Goal: Information Seeking & Learning: Learn about a topic

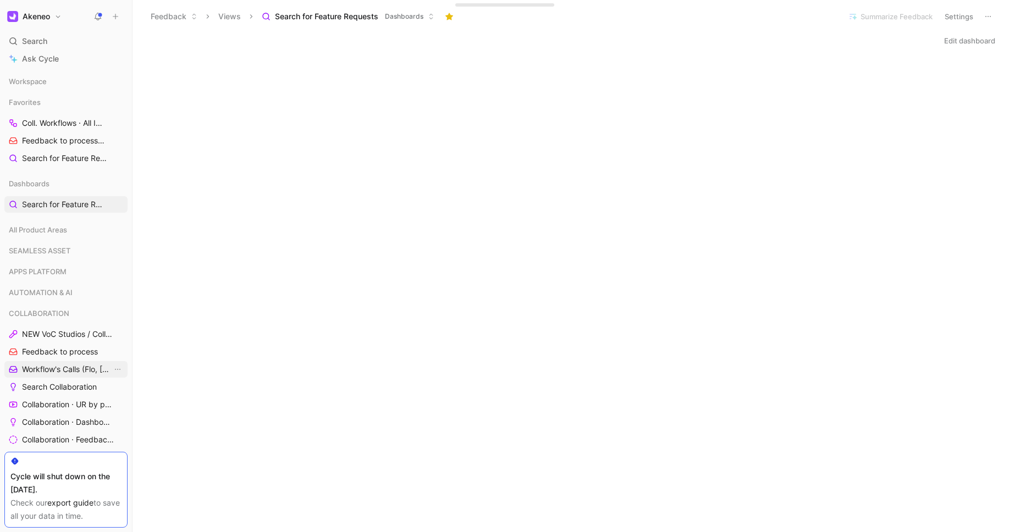
click at [59, 367] on span "Workflow's Calls (Flo, [PERSON_NAME], [PERSON_NAME])" at bounding box center [67, 369] width 90 height 11
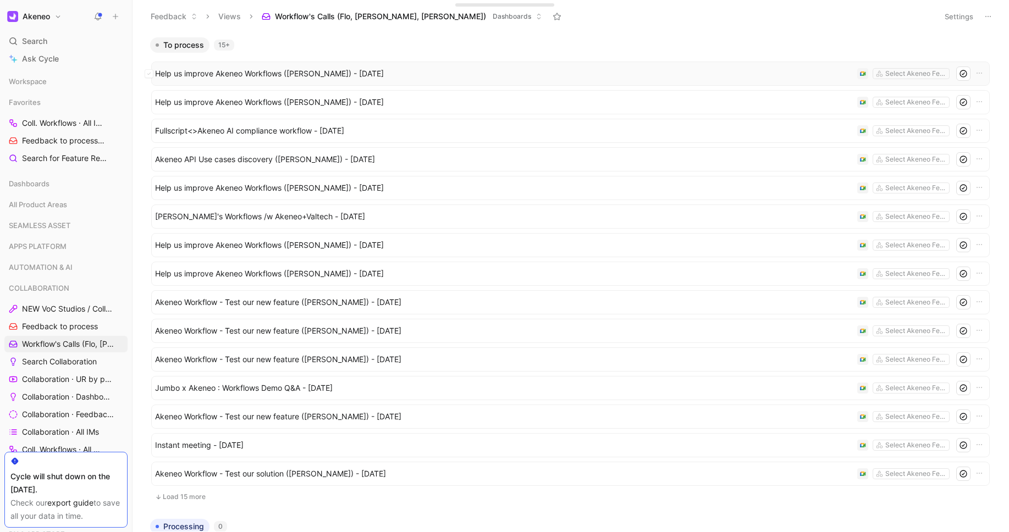
click at [345, 77] on span "Help us improve Akeneo Workflows ([PERSON_NAME]) - [DATE]" at bounding box center [504, 73] width 698 height 13
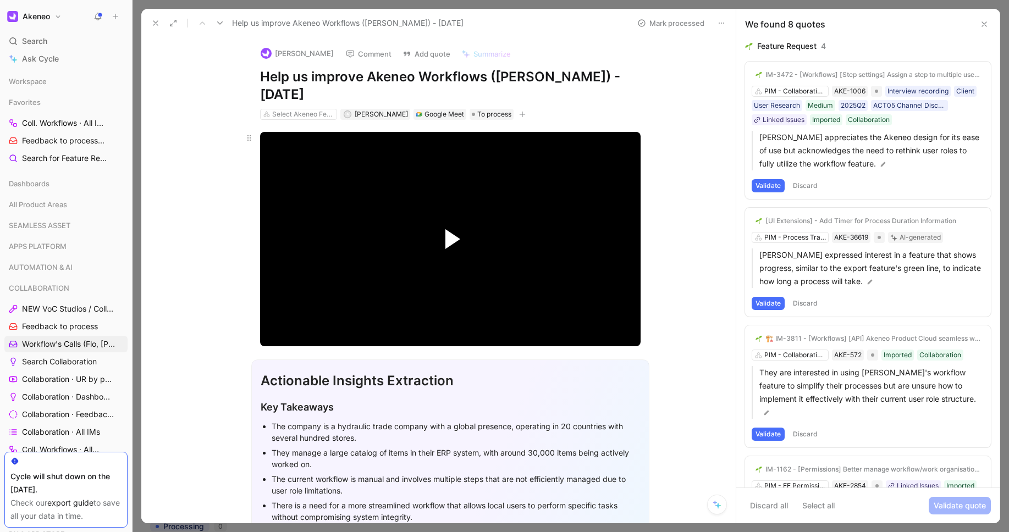
click at [456, 231] on span "Video Player" at bounding box center [452, 239] width 15 height 20
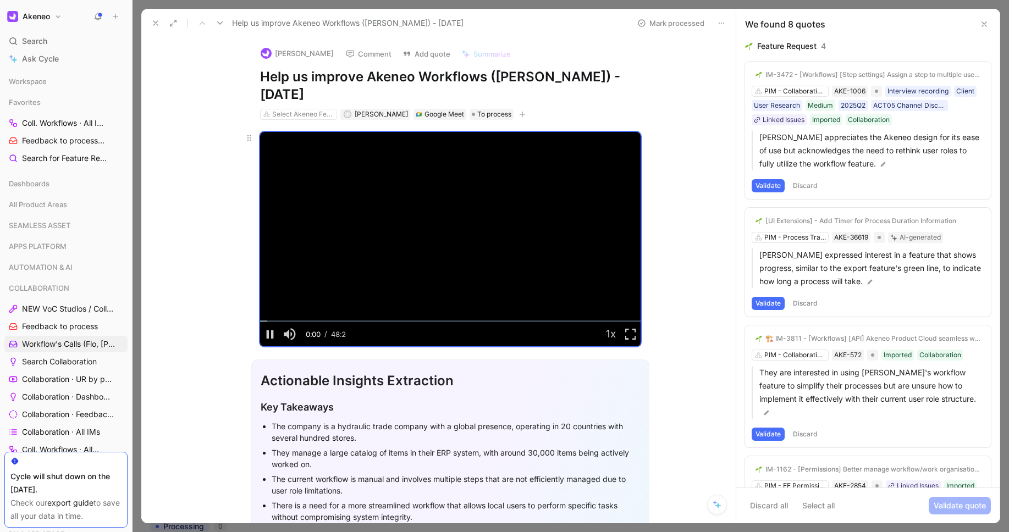
click at [456, 237] on video "Video Player" at bounding box center [450, 239] width 380 height 214
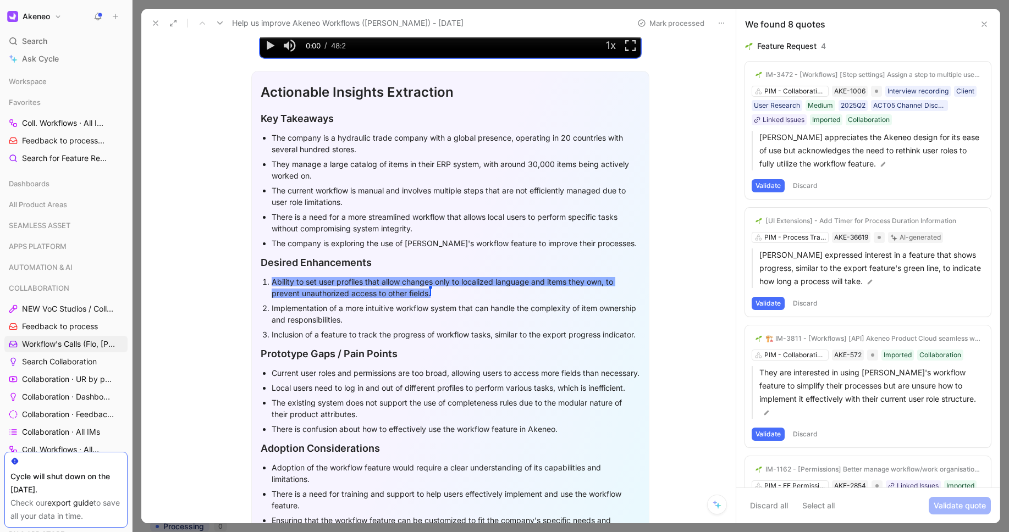
scroll to position [314, 0]
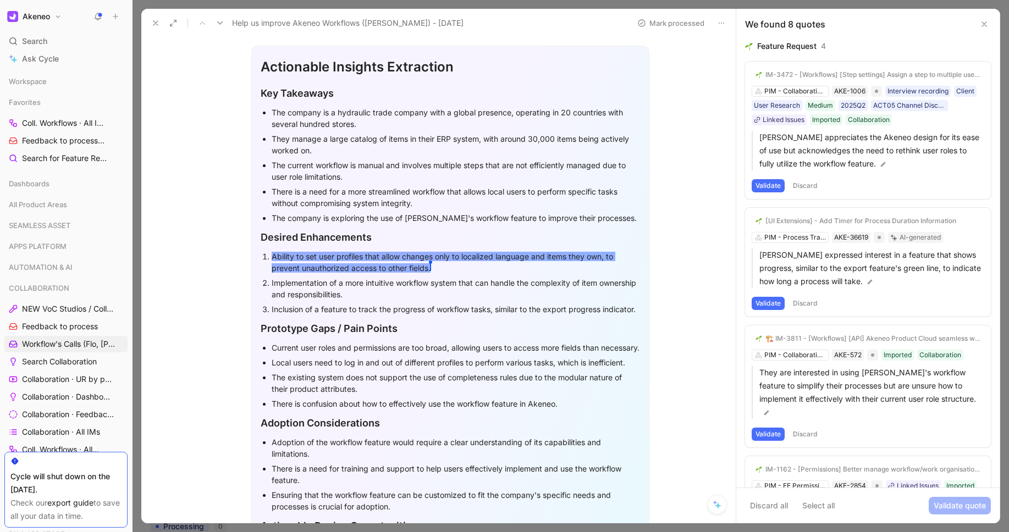
click at [454, 342] on div "Current user roles and permissions are too broad, allowing users to access more…" at bounding box center [456, 348] width 368 height 12
click at [454, 319] on h2 "Prototype Gaps / Pain Points" at bounding box center [450, 329] width 379 height 24
drag, startPoint x: 436, startPoint y: 267, endPoint x: 273, endPoint y: 256, distance: 163.1
click at [274, 256] on div "Ability to set user profiles that allow changes only to localized language and …" at bounding box center [456, 262] width 368 height 23
drag, startPoint x: 269, startPoint y: 255, endPoint x: 432, endPoint y: 272, distance: 163.5
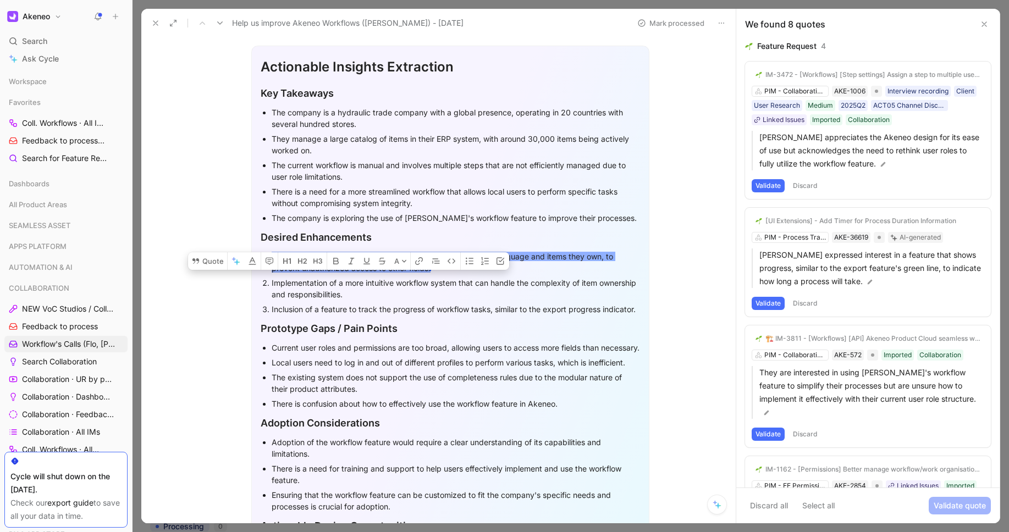
click at [432, 272] on div "Ability to set user profiles that allow changes only to localized language and …" at bounding box center [456, 262] width 368 height 23
copy span "Ability to set user profiles that allow changes only to localized language and …"
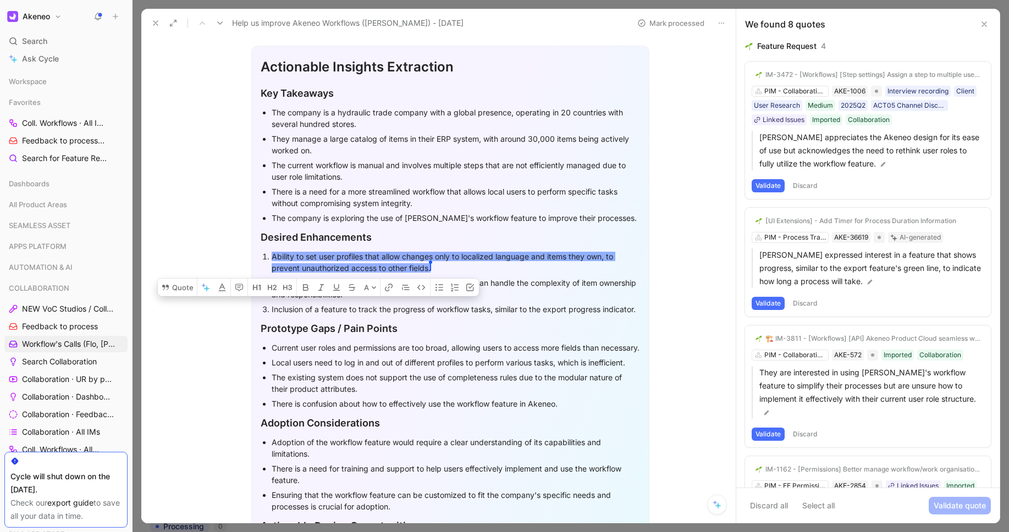
drag, startPoint x: 270, startPoint y: 283, endPoint x: 372, endPoint y: 294, distance: 102.8
click at [368, 294] on div "Implementation of a more intuitive workflow system that can handle the complexi…" at bounding box center [456, 288] width 368 height 23
drag, startPoint x: 381, startPoint y: 294, endPoint x: 268, endPoint y: 287, distance: 113.4
click at [272, 287] on div "Implementation of a more intuitive workflow system that can handle the complexi…" at bounding box center [456, 288] width 368 height 23
copy div "Implementation of a more intuitive workflow system that can handle the complexi…"
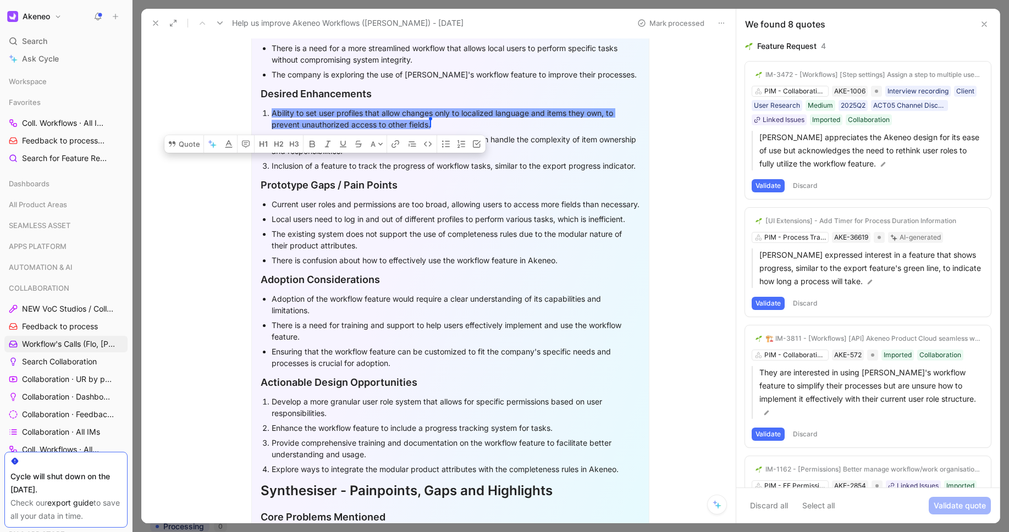
scroll to position [476, 0]
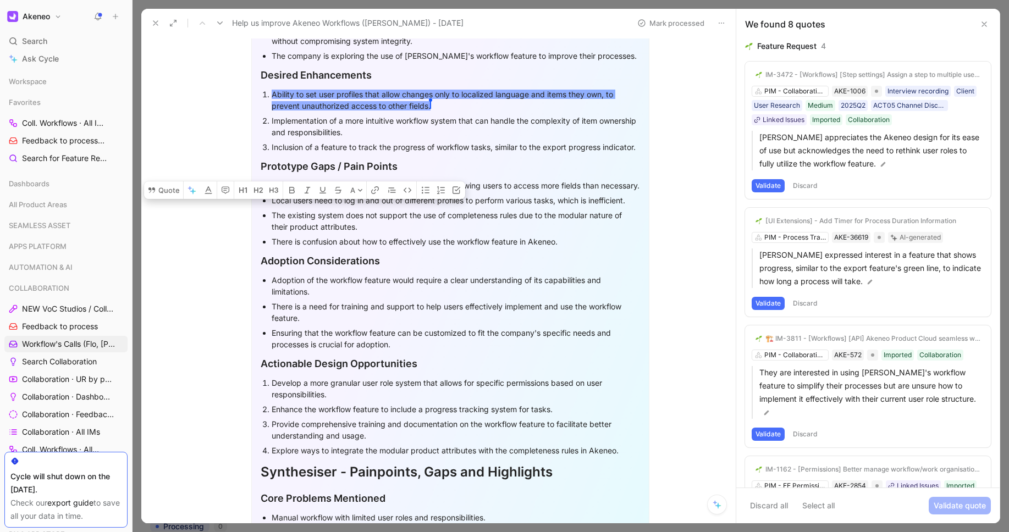
drag, startPoint x: 267, startPoint y: 184, endPoint x: 306, endPoint y: 196, distance: 40.7
click at [306, 196] on ul "Current user roles and permissions are too broad, allowing users to access more…" at bounding box center [450, 213] width 379 height 71
copy div "Current user roles and permissions are too broad, allowing users to access more…"
click at [276, 231] on div "The existing system does not support the use of completeness rules due to the m…" at bounding box center [456, 220] width 368 height 23
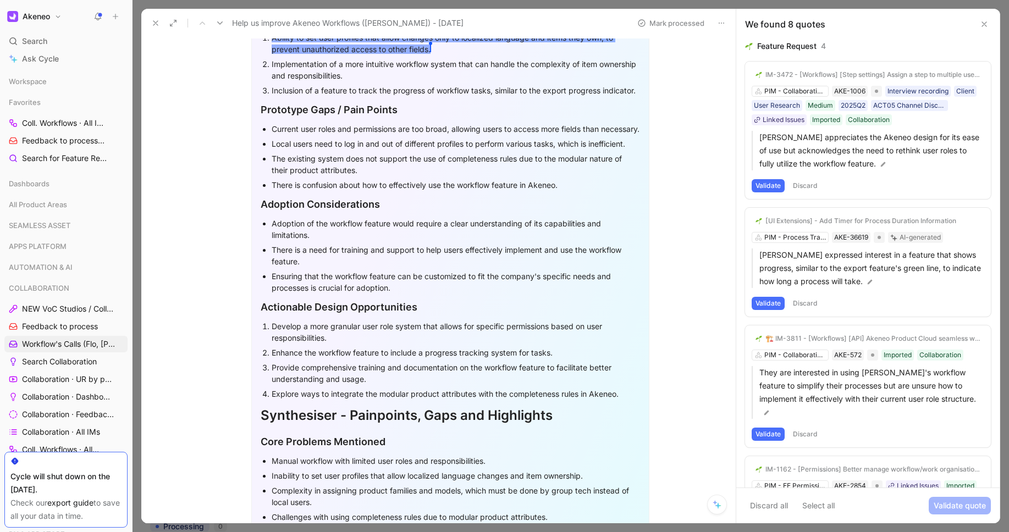
scroll to position [345, 0]
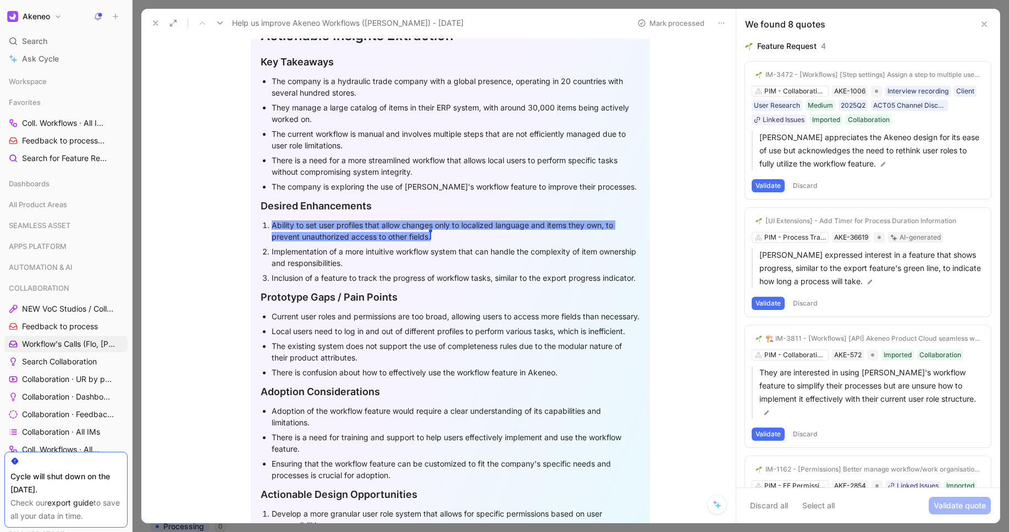
click at [154, 23] on use at bounding box center [155, 23] width 4 height 4
click at [154, 23] on button "Feedback" at bounding box center [174, 16] width 57 height 16
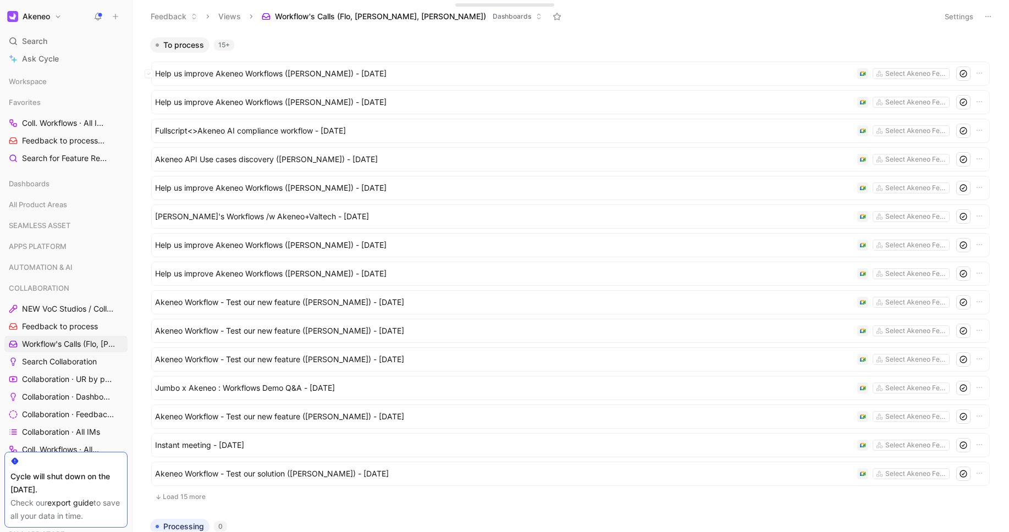
click at [376, 74] on span "Help us improve Akeneo Workflows ([PERSON_NAME]) - [DATE]" at bounding box center [504, 73] width 698 height 13
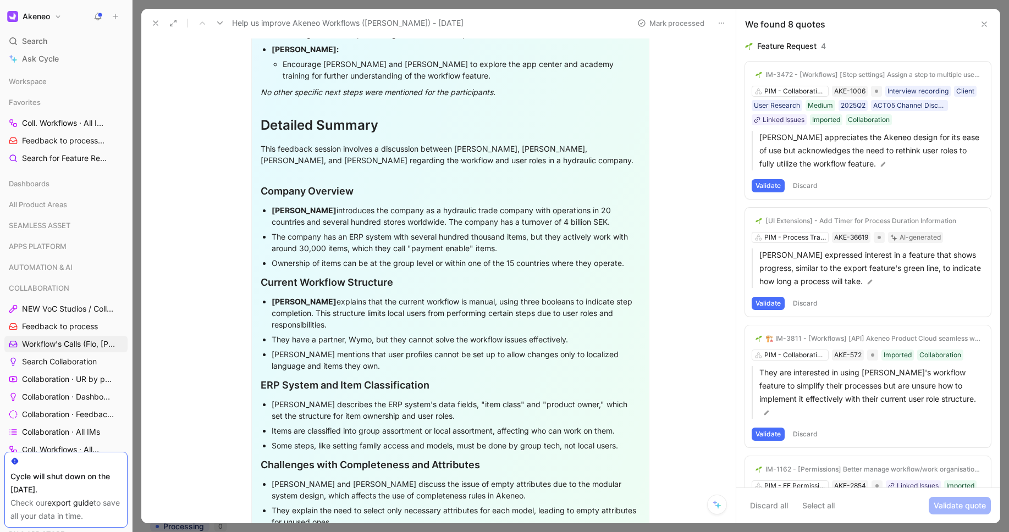
scroll to position [1855, 0]
